Goal: Task Accomplishment & Management: Manage account settings

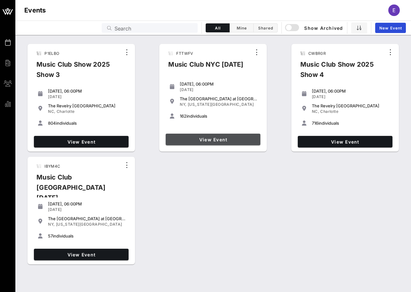
click at [197, 142] on link "View Event" at bounding box center [213, 139] width 95 height 12
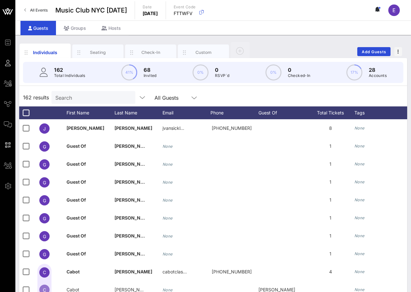
click at [76, 98] on input "Search" at bounding box center [92, 97] width 75 height 8
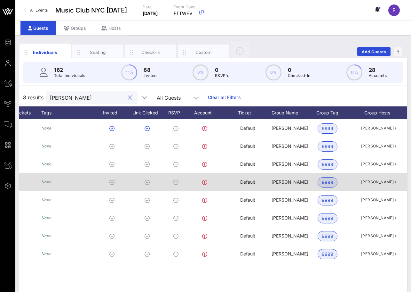
scroll to position [0, 311]
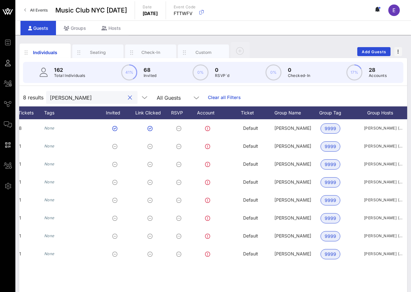
type input "[PERSON_NAME]"
click at [54, 7] on div "All Events Music Club [GEOGRAPHIC_DATA] [DATE] Date [DATE] Event Code FTTWFV E" at bounding box center [213, 10] width 396 height 20
click at [41, 7] on link "All Events" at bounding box center [35, 10] width 31 height 10
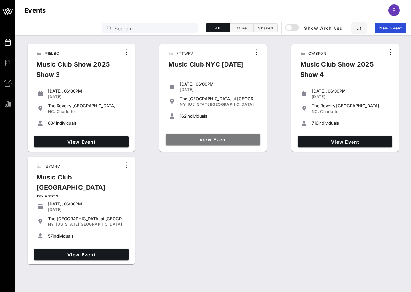
click at [176, 137] on span "View Event" at bounding box center [213, 139] width 90 height 5
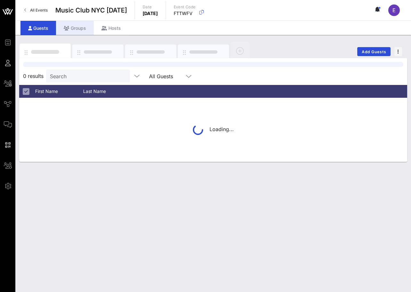
click at [78, 28] on div "Groups" at bounding box center [75, 28] width 38 height 14
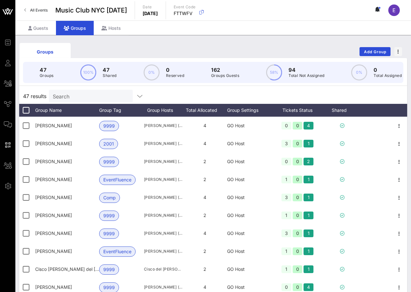
click at [82, 92] on input "Search" at bounding box center [90, 96] width 75 height 8
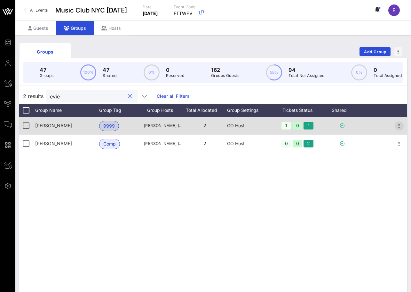
type input "evie"
click at [398, 123] on icon "button" at bounding box center [400, 126] width 8 height 8
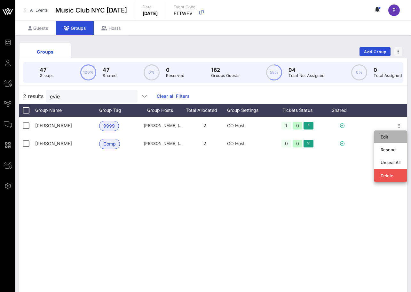
click at [386, 137] on div "Edit" at bounding box center [391, 136] width 20 height 5
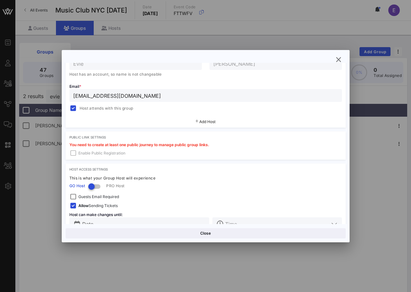
scroll to position [146, 0]
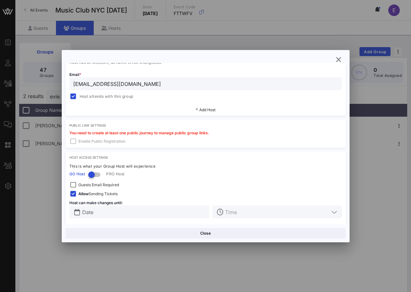
click at [115, 85] on input "[EMAIL_ADDRESS][DOMAIN_NAME]" at bounding box center [205, 83] width 265 height 8
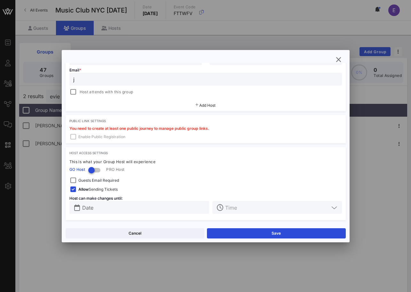
scroll to position [135, 0]
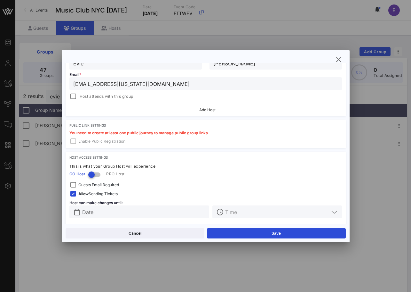
type input "[EMAIL_ADDRESS][US_STATE][DOMAIN_NAME]"
click at [84, 102] on div "Hosts Host 1 First Name * [PERSON_NAME] Last Name * [PERSON_NAME] Email * [EMAI…" at bounding box center [206, 75] width 280 height 82
click at [82, 97] on span "Host attends with this group" at bounding box center [107, 96] width 54 height 6
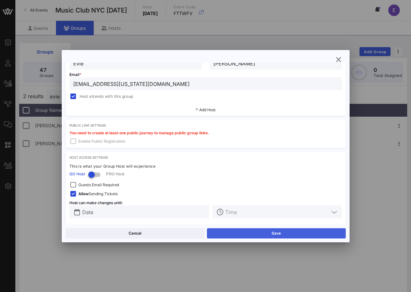
click at [252, 234] on button "Save" at bounding box center [276, 233] width 139 height 10
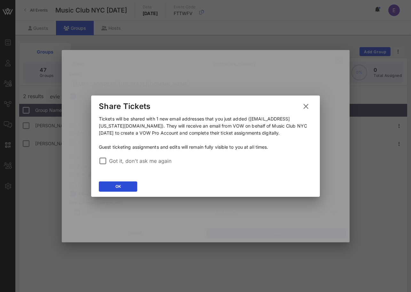
click at [134, 179] on div "OK" at bounding box center [205, 187] width 229 height 19
click at [133, 182] on button "OK" at bounding box center [118, 186] width 38 height 10
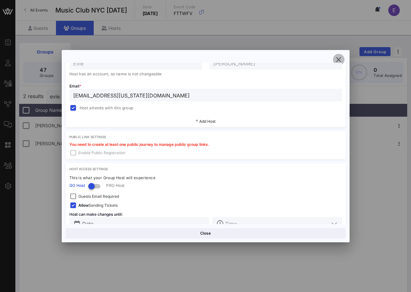
click at [337, 59] on icon "button" at bounding box center [339, 60] width 8 height 8
